Goal: Task Accomplishment & Management: Manage account settings

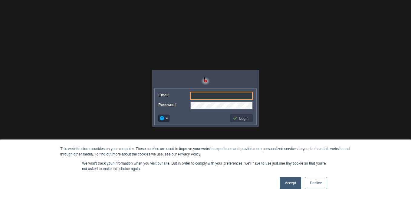
click at [288, 183] on link "Accept" at bounding box center [291, 183] width 22 height 12
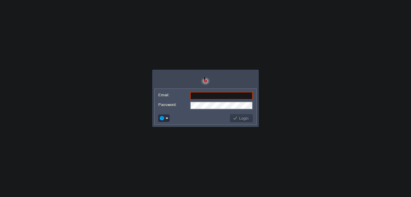
click at [208, 96] on input "Email:" at bounding box center [221, 96] width 63 height 8
paste input "[EMAIL_ADDRESS][DOMAIN_NAME]"
type input "[EMAIL_ADDRESS][DOMAIN_NAME]"
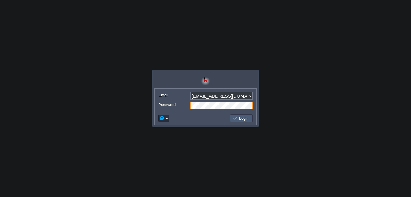
click at [239, 119] on button "Login" at bounding box center [242, 117] width 18 height 5
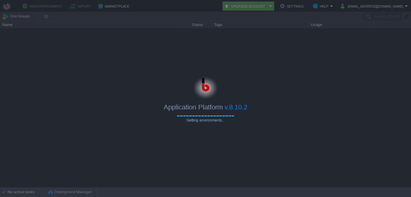
type input "Search (Ctrl+F)"
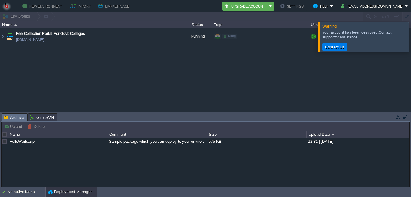
click at [393, 7] on button "vishnu.nagar@bitsstech.com" at bounding box center [373, 5] width 64 height 7
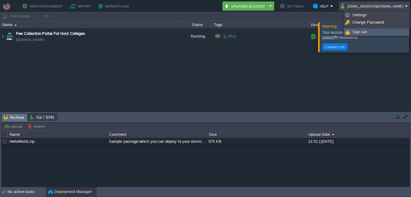
click at [360, 31] on span "Sign out" at bounding box center [360, 32] width 15 height 5
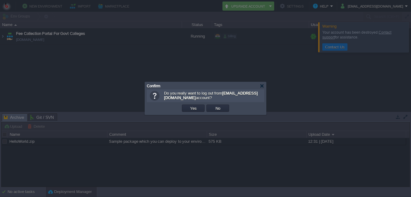
click at [187, 110] on td "Yes" at bounding box center [193, 107] width 23 height 7
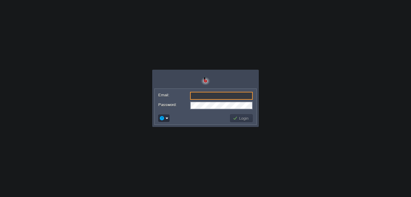
click at [203, 95] on input "Email:" at bounding box center [221, 96] width 63 height 8
paste input "[EMAIL_ADDRESS][DOMAIN_NAME]"
type input "[EMAIL_ADDRESS][DOMAIN_NAME]"
click at [243, 119] on button "Login" at bounding box center [242, 117] width 18 height 5
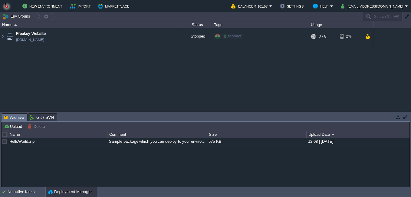
click at [386, 5] on button "[EMAIL_ADDRESS][DOMAIN_NAME]" at bounding box center [373, 5] width 64 height 7
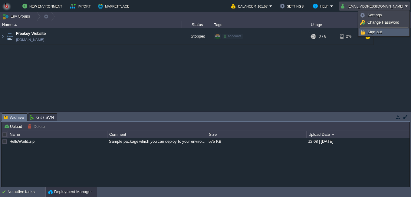
click at [383, 32] on link "Sign out" at bounding box center [384, 32] width 49 height 7
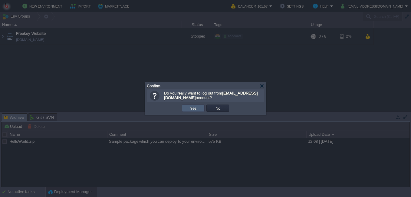
click at [193, 107] on button "Yes" at bounding box center [193, 107] width 10 height 5
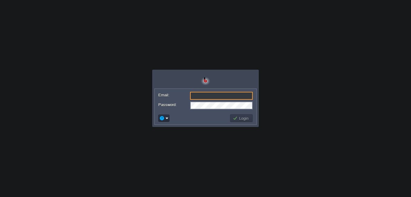
click at [195, 95] on input "Email:" at bounding box center [221, 96] width 63 height 8
paste input "vishnu"
type input "vishnu"
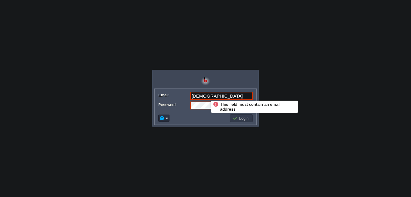
drag, startPoint x: 207, startPoint y: 95, endPoint x: 191, endPoint y: 94, distance: 16.1
click at [191, 94] on input "vishnu" at bounding box center [221, 96] width 63 height 8
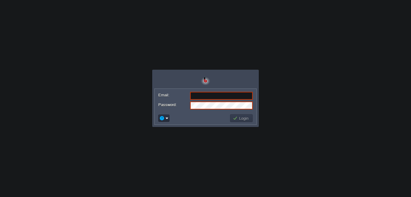
click at [91, 111] on body "Application Platform v.8.10.2 This field must contain an email address Email: P…" at bounding box center [205, 98] width 411 height 197
